Goal: Participate in discussion

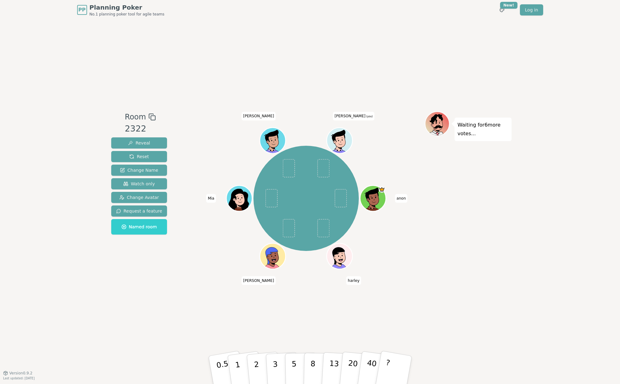
click at [452, 287] on div "Room 2322 Reveal Reset Change Name Watch only Change Avatar Request a feature N…" at bounding box center [310, 196] width 403 height 353
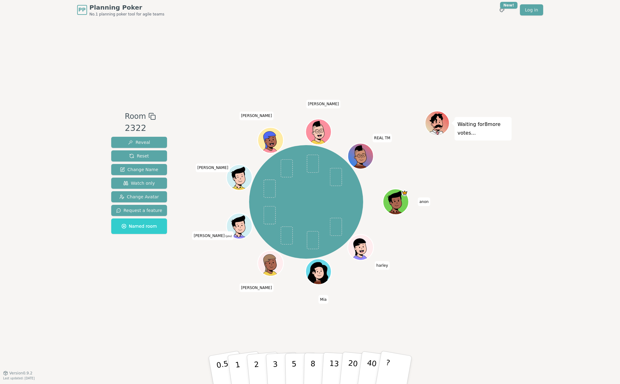
click at [210, 70] on div "Room 2322 Reveal Reset Change Name Watch only Change Avatar Request a feature N…" at bounding box center [310, 196] width 403 height 353
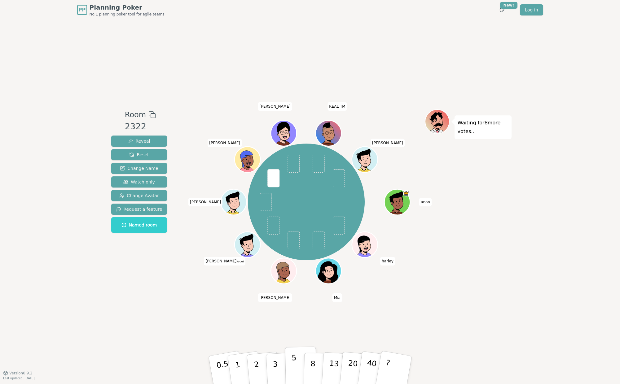
click at [292, 362] on p "5" at bounding box center [293, 370] width 5 height 33
click at [539, 275] on div "PP Planning Poker No.1 planning poker tool for agile teams Toggle theme New! Lo…" at bounding box center [310, 192] width 620 height 384
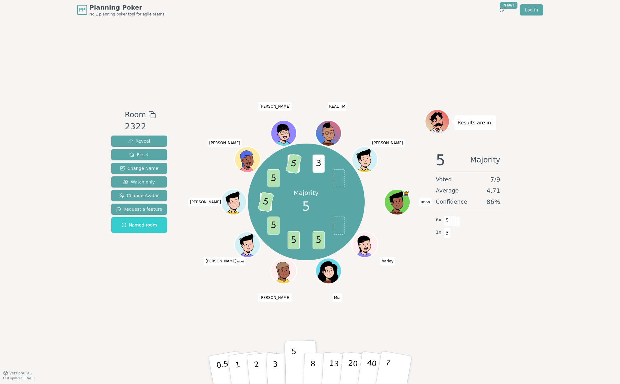
click at [544, 262] on div "PP Planning Poker No.1 planning poker tool for agile teams Toggle theme New! Lo…" at bounding box center [310, 192] width 620 height 384
click at [540, 161] on div "PP Planning Poker No.1 planning poker tool for agile teams Toggle theme New! Lo…" at bounding box center [310, 192] width 620 height 384
click at [533, 284] on div "PP Planning Poker No.1 planning poker tool for agile teams Toggle theme New! Lo…" at bounding box center [310, 192] width 620 height 384
click at [503, 9] on html "PP Planning Poker No.1 planning poker tool for agile teams Toggle theme New! Lo…" at bounding box center [310, 192] width 620 height 384
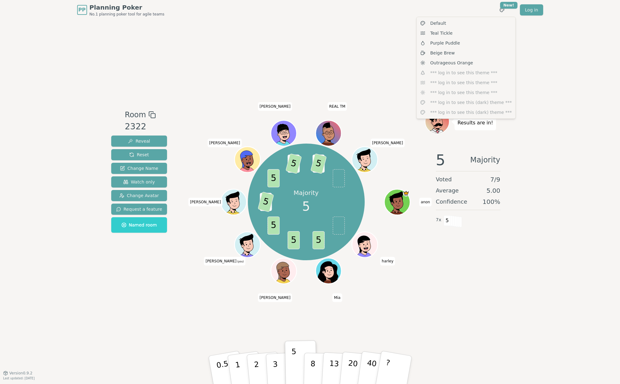
click at [561, 58] on html "PP Planning Poker No.1 planning poker tool for agile teams Toggle theme New! Lo…" at bounding box center [310, 192] width 620 height 384
click at [502, 9] on html "PP Planning Poker No.1 planning poker tool for agile teams Toggle theme New! Lo…" at bounding box center [310, 192] width 620 height 384
click at [579, 109] on html "PP Planning Poker No.1 planning poker tool for agile teams Toggle theme New! Lo…" at bounding box center [310, 192] width 620 height 384
click at [503, 11] on html "PP Planning Poker No.1 planning poker tool for agile teams Toggle theme New! Lo…" at bounding box center [310, 192] width 620 height 384
click at [540, 50] on html "PP Planning Poker No.1 planning poker tool for agile teams Toggle theme New! Lo…" at bounding box center [310, 192] width 620 height 384
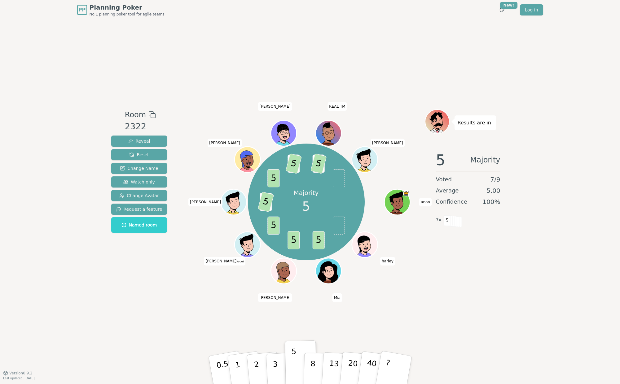
click at [457, 93] on div "Room 2322 Reveal Reset Change Name Watch only Change Avatar Request a feature N…" at bounding box center [310, 196] width 403 height 353
click at [452, 218] on span at bounding box center [450, 221] width 7 height 11
click at [457, 267] on div "5 Majority Voted 7 / 9 Average 5.00 Confidence 100 % 7 x 5" at bounding box center [468, 208] width 87 height 124
click at [453, 286] on div "Room 2322 Reveal Reset Change Name Watch only Change Avatar Request a feature N…" at bounding box center [310, 196] width 403 height 353
click at [462, 252] on div "5 Majority Voted 7 / 9 Average 5.00 Confidence 100 % 7 x 5" at bounding box center [468, 208] width 87 height 124
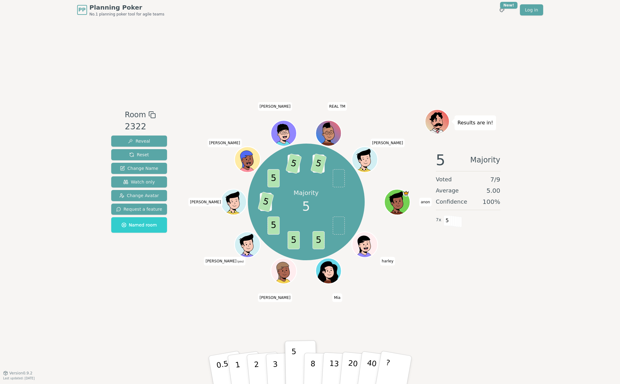
click at [432, 265] on div "5 Majority Voted 7 / 9 Average 5.00 Confidence 100 % 7 x 5" at bounding box center [468, 208] width 87 height 124
click at [475, 276] on div "Results are in! 5 Majority Voted 7 / 9 Average 5.00 Confidence 100 % 7 x 5" at bounding box center [468, 196] width 87 height 174
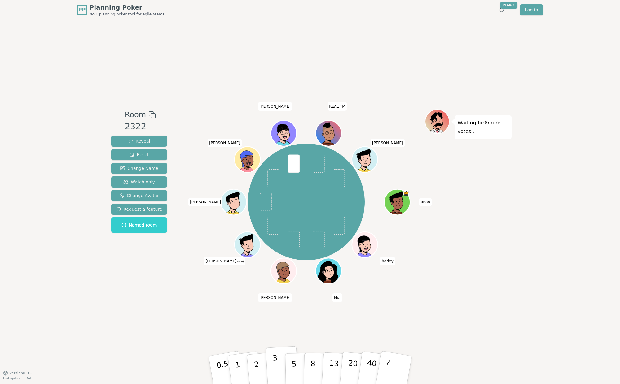
click at [273, 363] on p "3" at bounding box center [275, 371] width 7 height 34
click at [529, 223] on div "PP Planning Poker No.1 planning poker tool for agile teams Toggle theme New! Lo…" at bounding box center [310, 192] width 620 height 384
click at [523, 223] on div "PP Planning Poker No.1 planning poker tool for agile teams Toggle theme New! Lo…" at bounding box center [310, 192] width 620 height 384
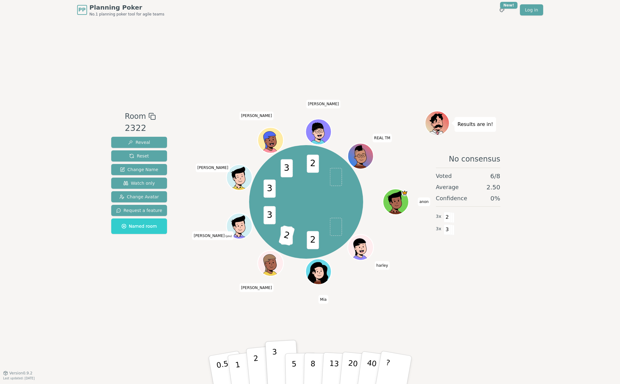
click at [259, 364] on button "2" at bounding box center [263, 370] width 35 height 49
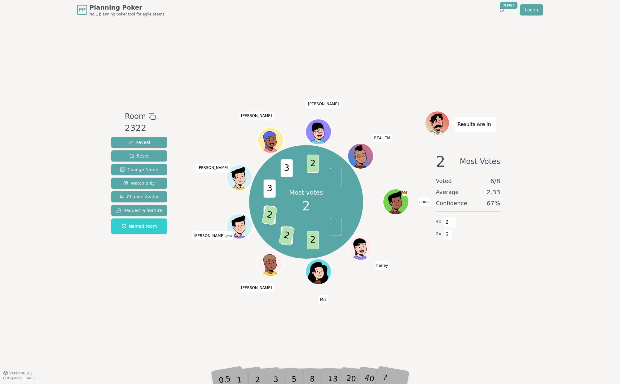
click at [556, 297] on div "PP Planning Poker No.1 planning poker tool for agile teams Toggle theme New! Lo…" at bounding box center [310, 192] width 620 height 384
click at [155, 285] on div "Room 2322 Reveal Reset Change Name Watch only Change Avatar Request a feature N…" at bounding box center [310, 196] width 403 height 353
click at [133, 303] on div "Room 2322 Reveal Reset Change Name Watch only Change Avatar Request a feature N…" at bounding box center [310, 196] width 403 height 353
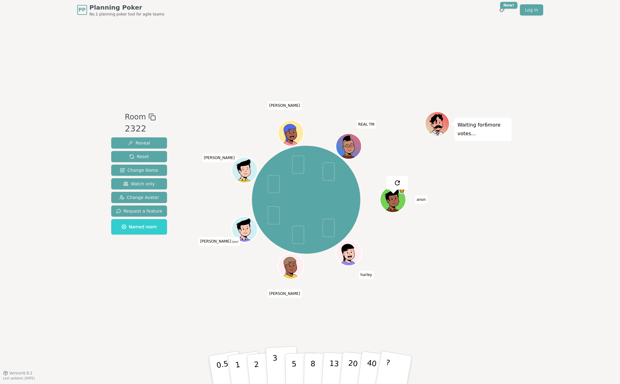
click at [275, 365] on p "3" at bounding box center [275, 371] width 7 height 34
click at [146, 294] on div "Room 2322 Reveal Reset Change Name Watch only Change Avatar Request a feature N…" at bounding box center [310, 196] width 403 height 353
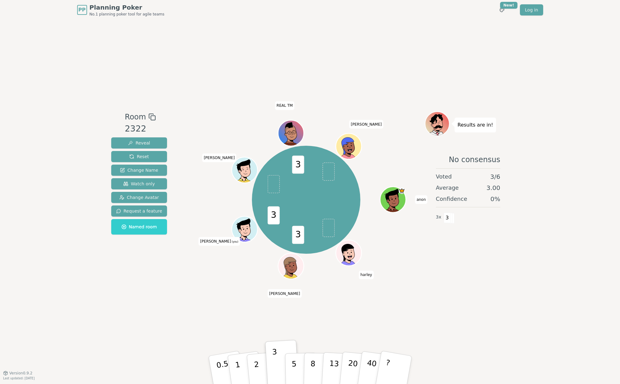
click at [144, 330] on div "Room 2322 Reveal Reset Change Name Watch only Change Avatar Request a feature N…" at bounding box center [310, 196] width 403 height 353
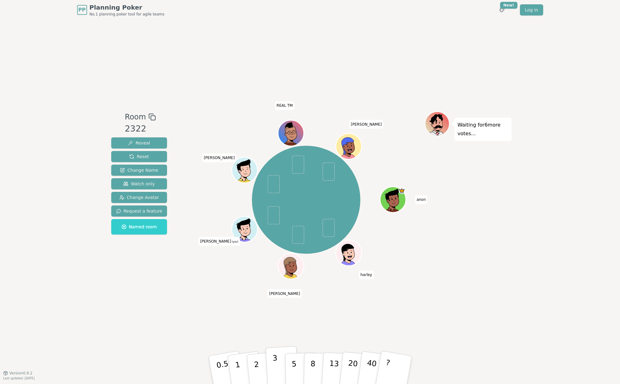
click at [274, 366] on p "3" at bounding box center [275, 371] width 7 height 34
click at [513, 258] on div "PP Planning Poker No.1 planning poker tool for agile teams Toggle theme New! Lo…" at bounding box center [310, 192] width 620 height 384
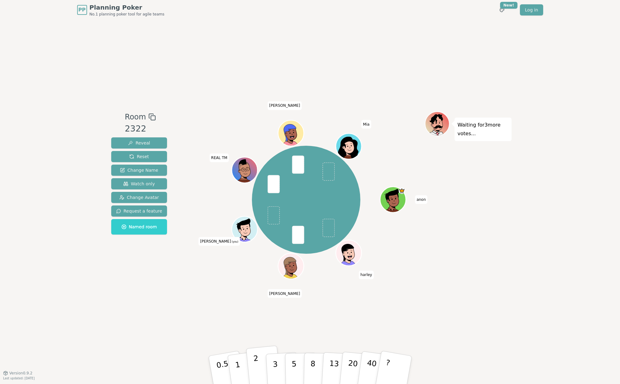
click at [262, 361] on button "2" at bounding box center [263, 370] width 35 height 49
click at [577, 269] on div "PP Planning Poker No.1 planning poker tool for agile teams Toggle theme New! Lo…" at bounding box center [310, 192] width 620 height 384
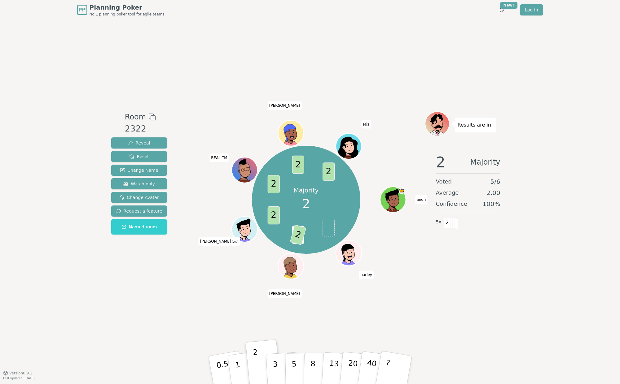
click at [547, 192] on div "PP Planning Poker No.1 planning poker tool for agile teams Toggle theme New! Lo…" at bounding box center [310, 192] width 620 height 384
click at [461, 279] on div "Results are in! 2 Majority Voted 5 / 6 Average 2.00 Confidence 100 % 5 x 2" at bounding box center [468, 196] width 87 height 170
click at [422, 274] on div "Majority 2 1 2 2 2 2 2 anon [PERSON_NAME] (you) REAL TM [PERSON_NAME]" at bounding box center [306, 200] width 237 height 155
click at [445, 276] on div "Results are in! 2 Majority Voted 5 / 6 Average 2.00 Confidence 100 % 5 x 2" at bounding box center [468, 196] width 87 height 170
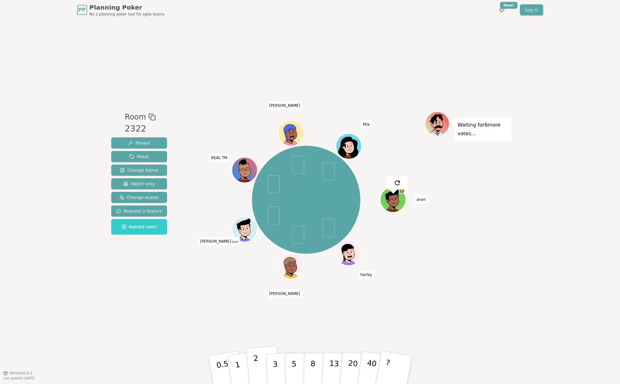
click at [257, 364] on p "2" at bounding box center [257, 371] width 8 height 34
click at [526, 278] on div "PP Planning Poker No.1 planning poker tool for agile teams Toggle theme New! Lo…" at bounding box center [310, 192] width 620 height 384
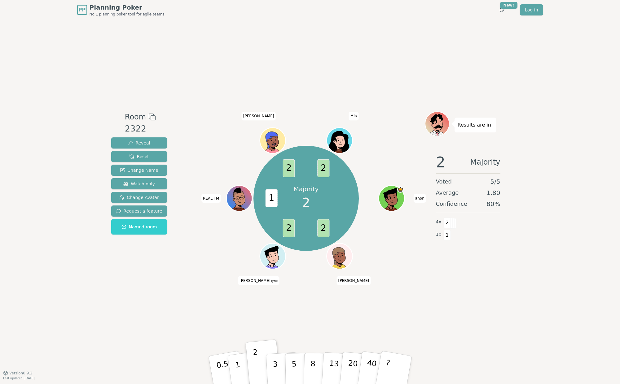
click at [473, 53] on div "Room 2322 Reveal Reset Change Name Watch only Change Avatar Request a feature N…" at bounding box center [310, 196] width 403 height 353
click at [222, 46] on div "Room 2322 Reveal Reset Change Name Watch only Change Avatar Request a feature N…" at bounding box center [310, 196] width 403 height 353
